Goal: Task Accomplishment & Management: Manage account settings

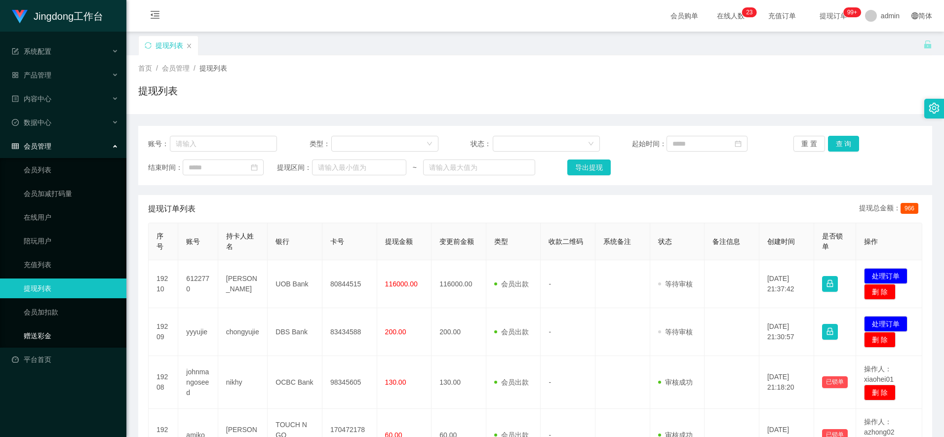
drag, startPoint x: 58, startPoint y: 329, endPoint x: 67, endPoint y: 323, distance: 10.0
click at [58, 329] on link "赠送彩金" at bounding box center [71, 336] width 95 height 20
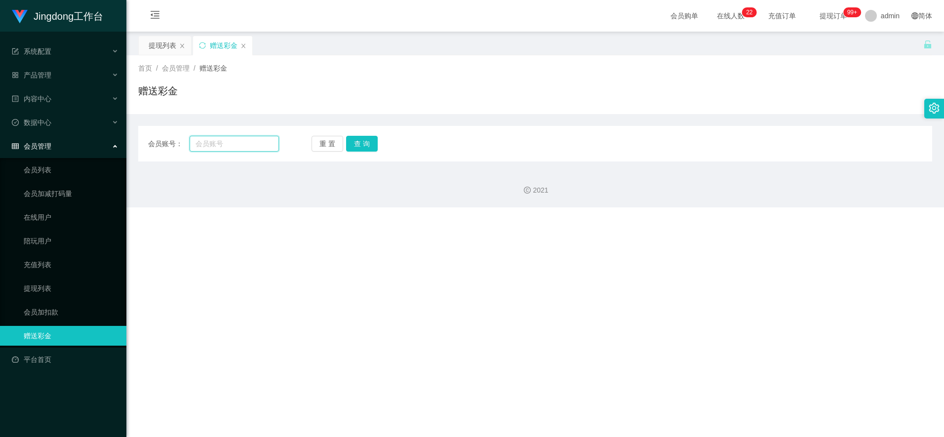
click at [205, 141] on input "text" at bounding box center [234, 144] width 89 height 16
drag, startPoint x: 205, startPoint y: 141, endPoint x: 222, endPoint y: 139, distance: 17.0
click at [205, 142] on input "text" at bounding box center [234, 144] width 89 height 16
paste input "yongsenghong"
type input "yongsenghong"
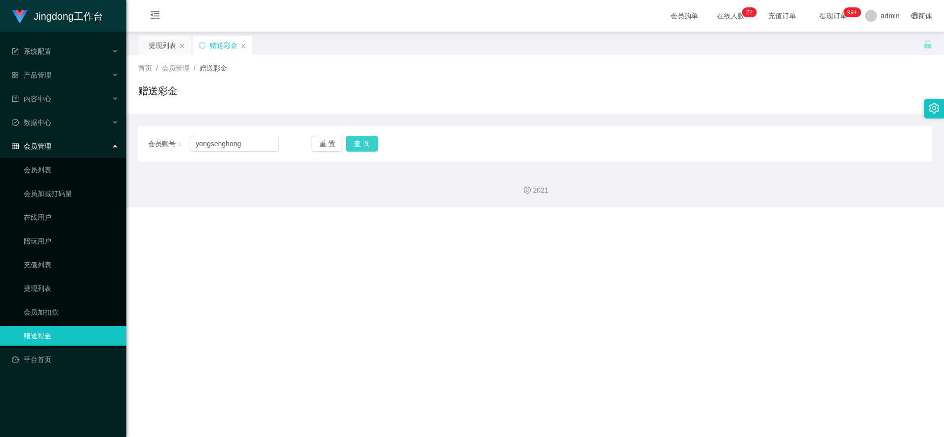
click at [364, 144] on button "查 询" at bounding box center [362, 144] width 32 height 16
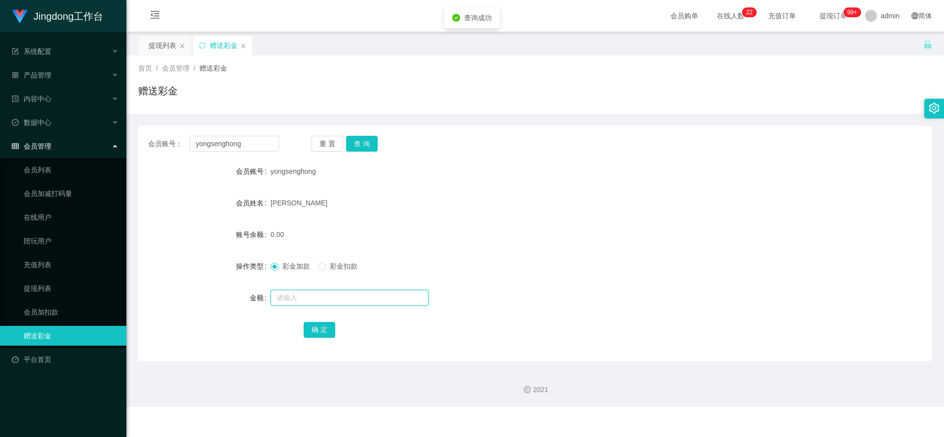
click at [307, 296] on input "text" at bounding box center [350, 298] width 158 height 16
type input "100"
click at [316, 316] on form "会员账号 yongsenghong 会员姓名 yong seng hong 账号余额 0.00 操作类型 彩金加款 彩金扣款 金额 100 确 定" at bounding box center [535, 250] width 794 height 178
click at [314, 322] on button "确 定" at bounding box center [320, 330] width 32 height 16
click at [222, 145] on input "yongsenghong" at bounding box center [234, 144] width 89 height 16
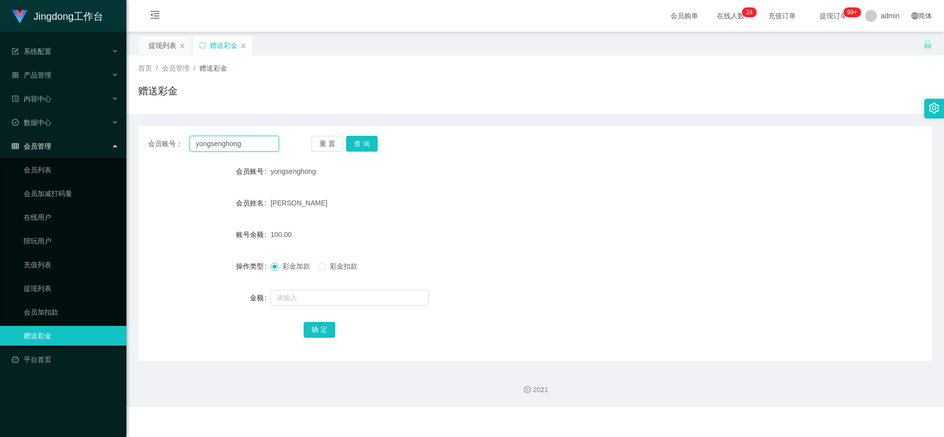
click at [222, 145] on input "yongsenghong" at bounding box center [234, 144] width 89 height 16
click at [44, 284] on link "提现列表" at bounding box center [71, 288] width 95 height 20
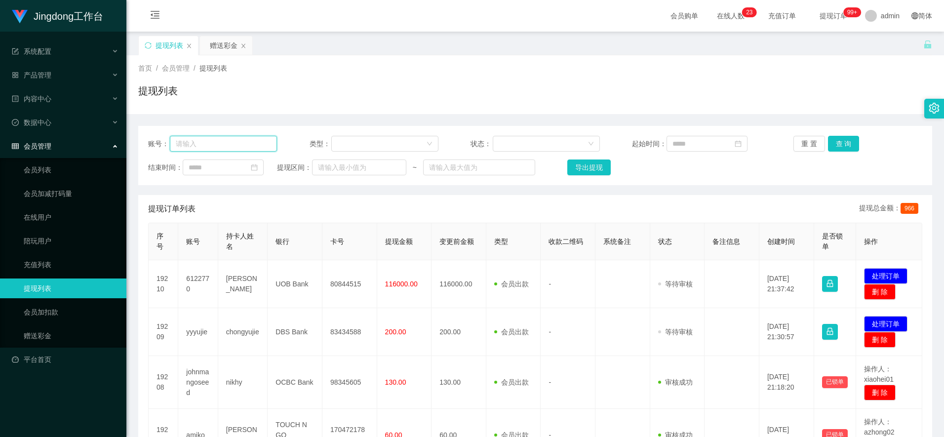
click at [225, 143] on input "text" at bounding box center [223, 144] width 107 height 16
paste input "yongsenghong"
type input "yongsenghong"
click at [845, 138] on button "查 询" at bounding box center [844, 144] width 32 height 16
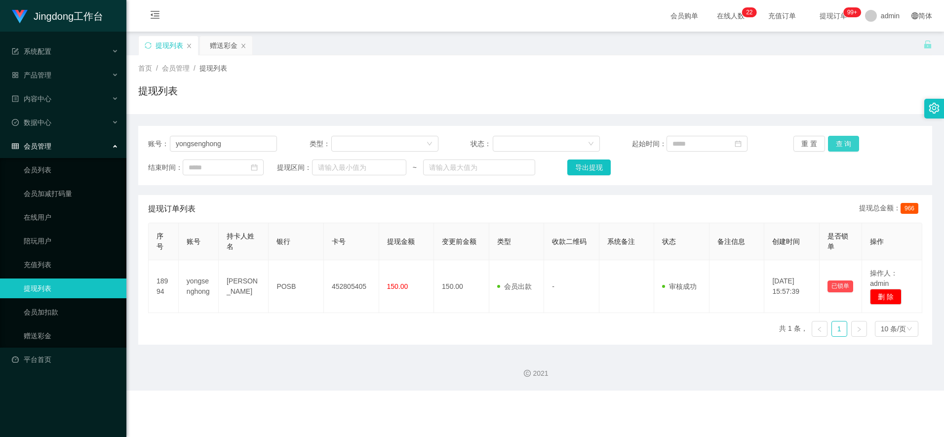
click at [842, 145] on button "查 询" at bounding box center [844, 144] width 32 height 16
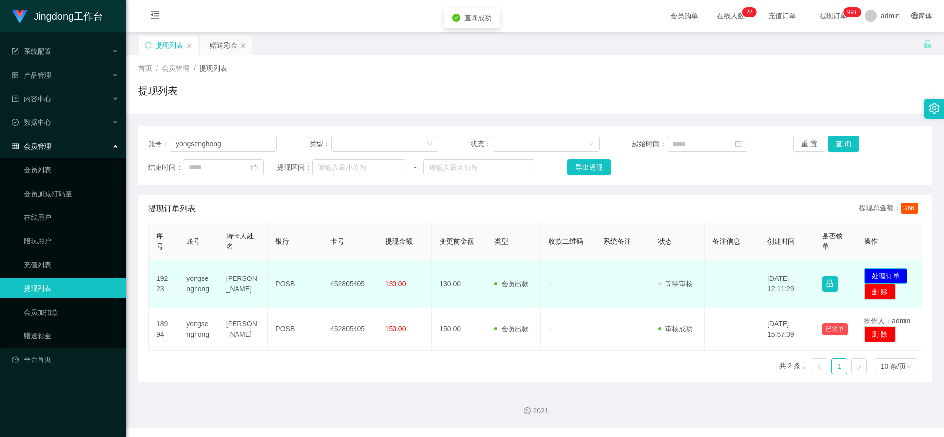
click at [888, 275] on button "处理订单" at bounding box center [885, 276] width 43 height 16
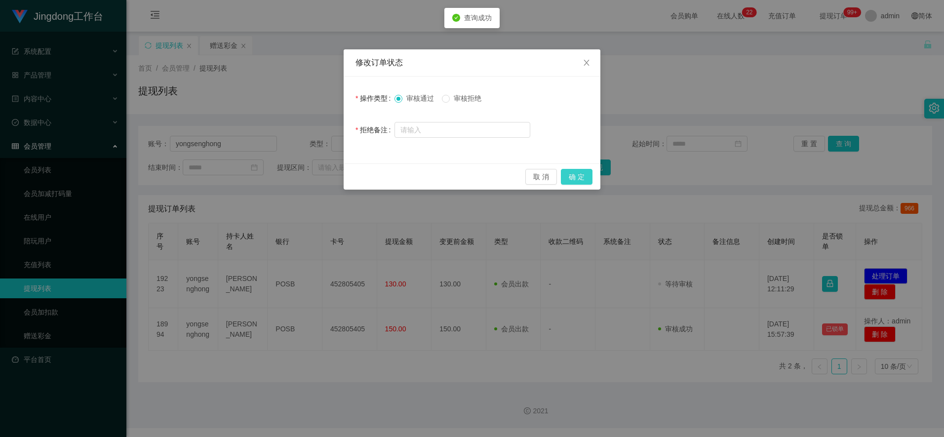
click at [580, 177] on button "确 定" at bounding box center [577, 177] width 32 height 16
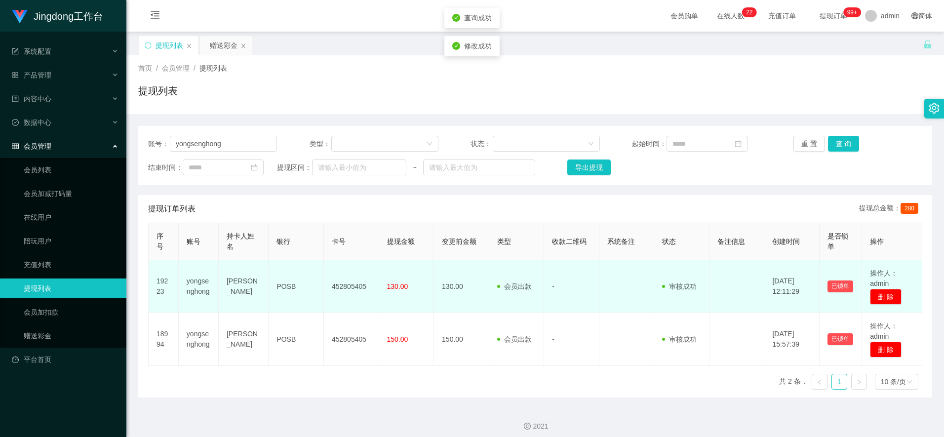
click at [353, 287] on td "452805405" at bounding box center [351, 286] width 55 height 53
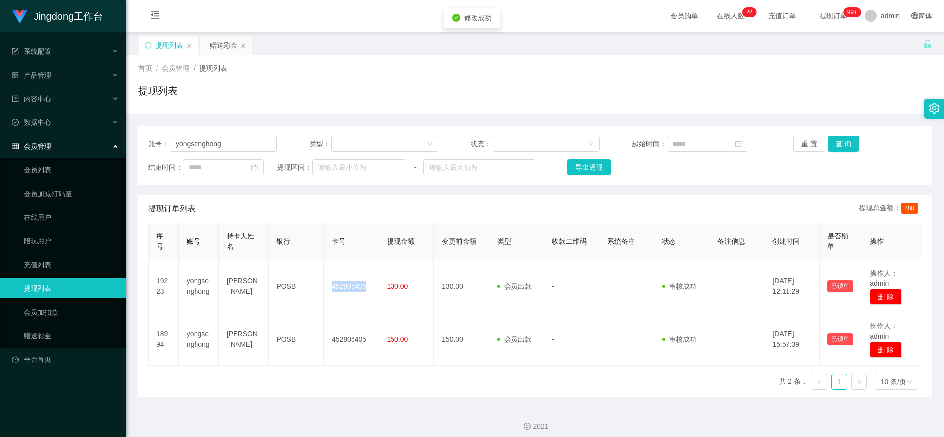
copy td "452805405"
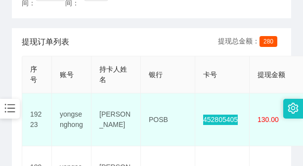
scroll to position [247, 0]
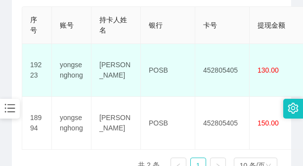
click at [120, 55] on td "yong seng hong" at bounding box center [115, 70] width 49 height 53
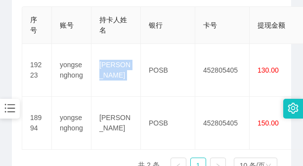
copy td "yong seng hong"
